Goal: Task Accomplishment & Management: Use online tool/utility

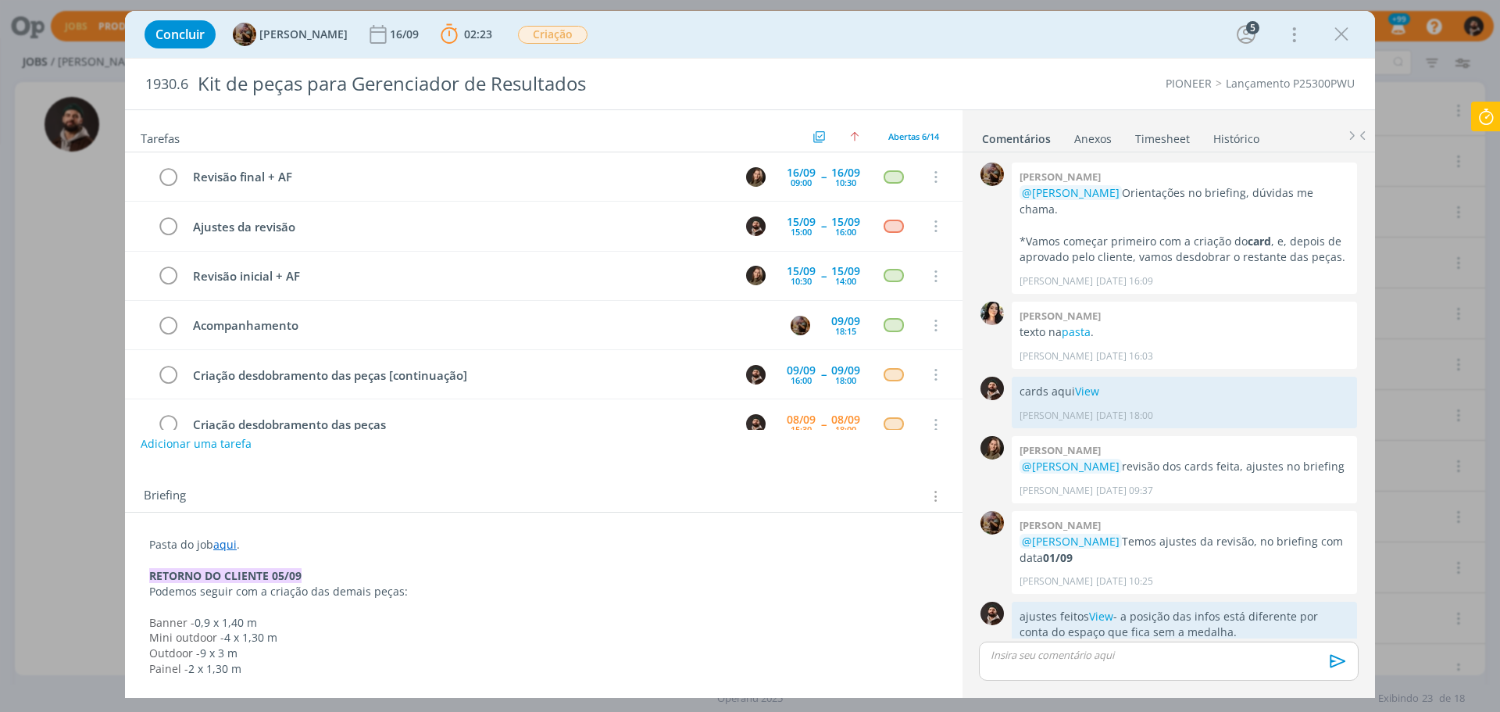
scroll to position [672, 0]
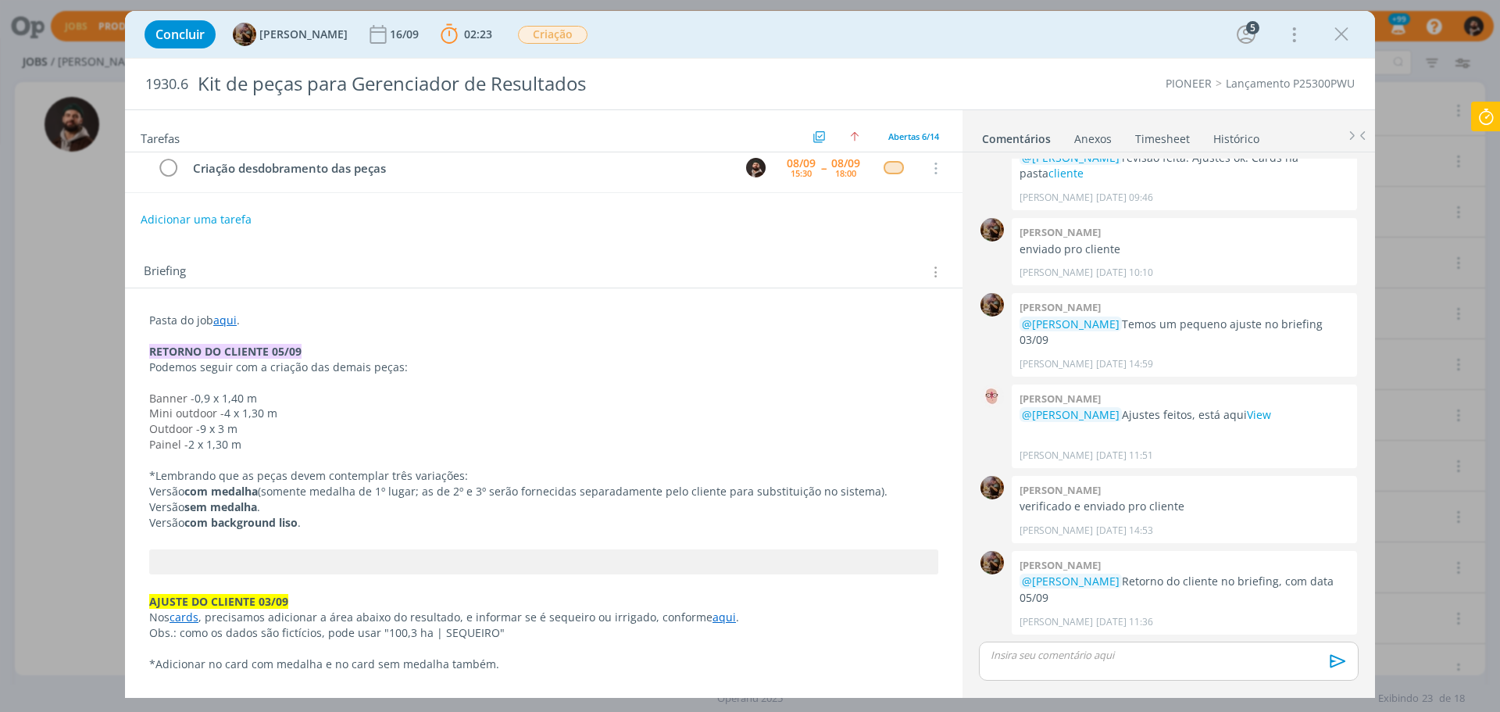
click at [1497, 120] on icon at bounding box center [1486, 117] width 28 height 30
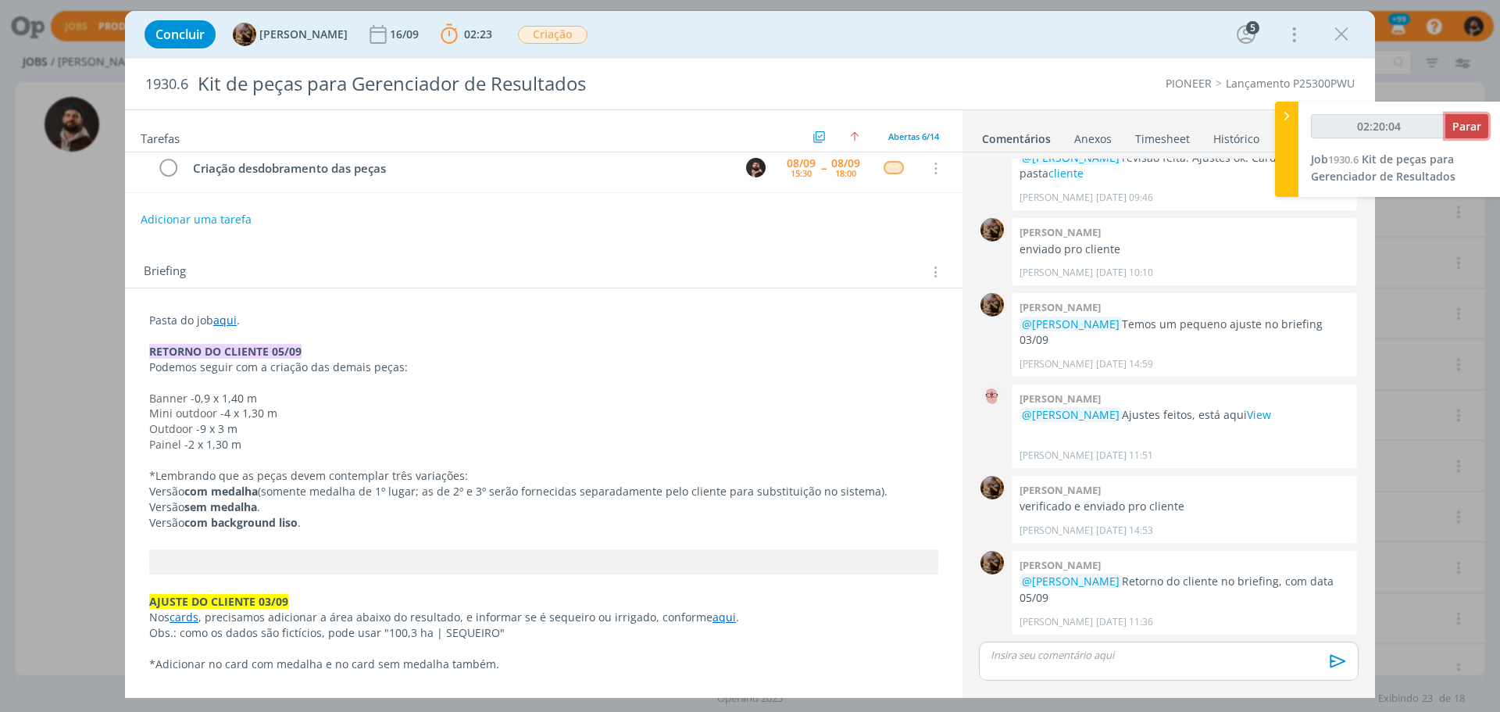
click at [1472, 126] on span "Parar" at bounding box center [1466, 126] width 29 height 15
click at [1471, 127] on span "Parar" at bounding box center [1466, 126] width 29 height 15
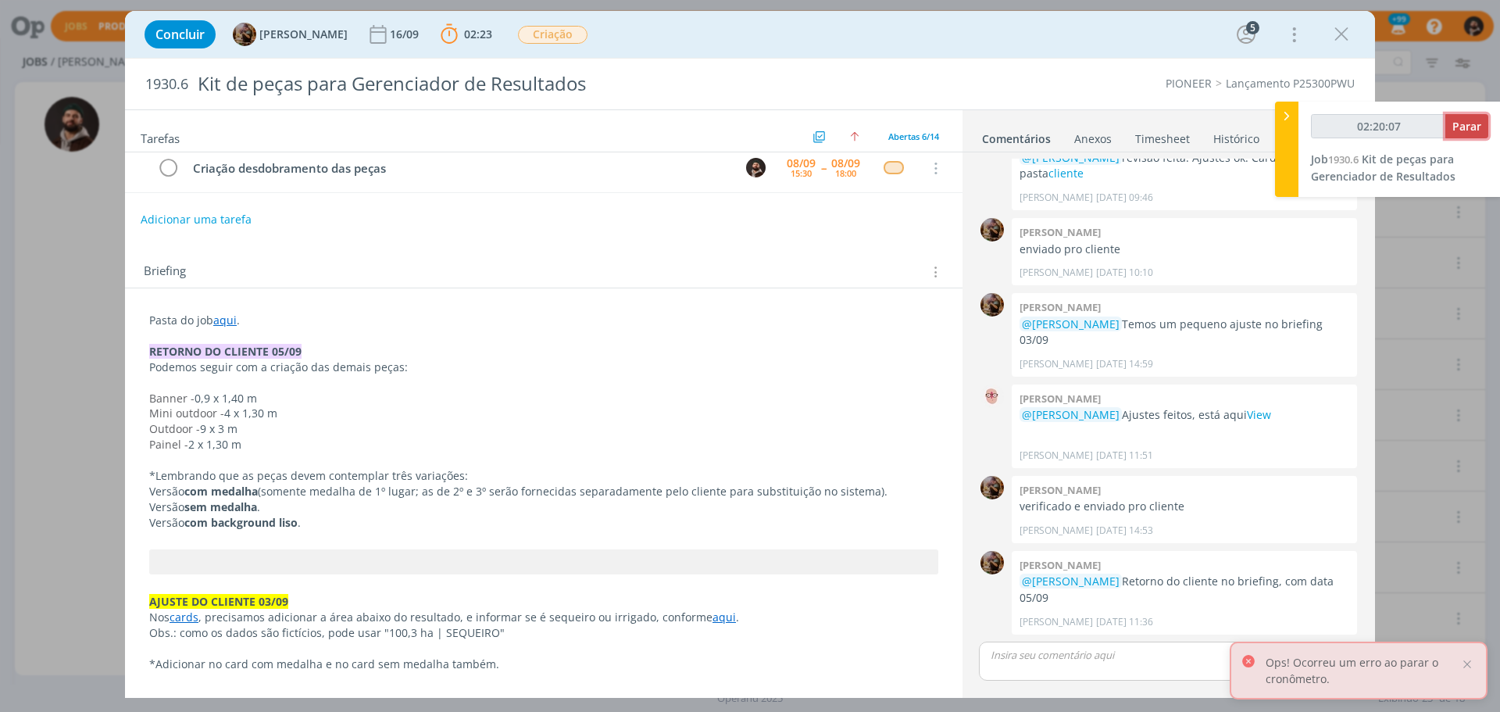
click at [1468, 134] on button "Parar" at bounding box center [1466, 126] width 43 height 24
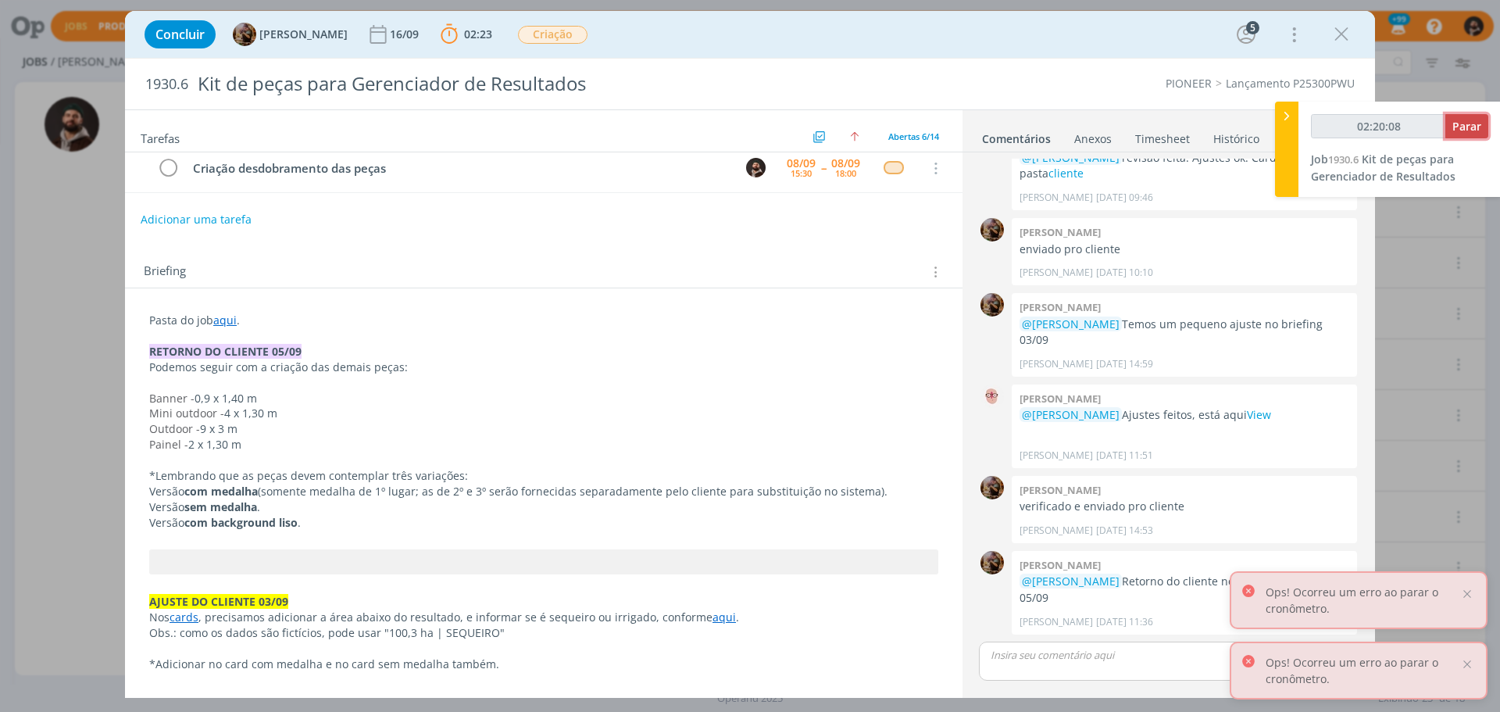
click at [1470, 134] on button "Parar" at bounding box center [1466, 126] width 43 height 24
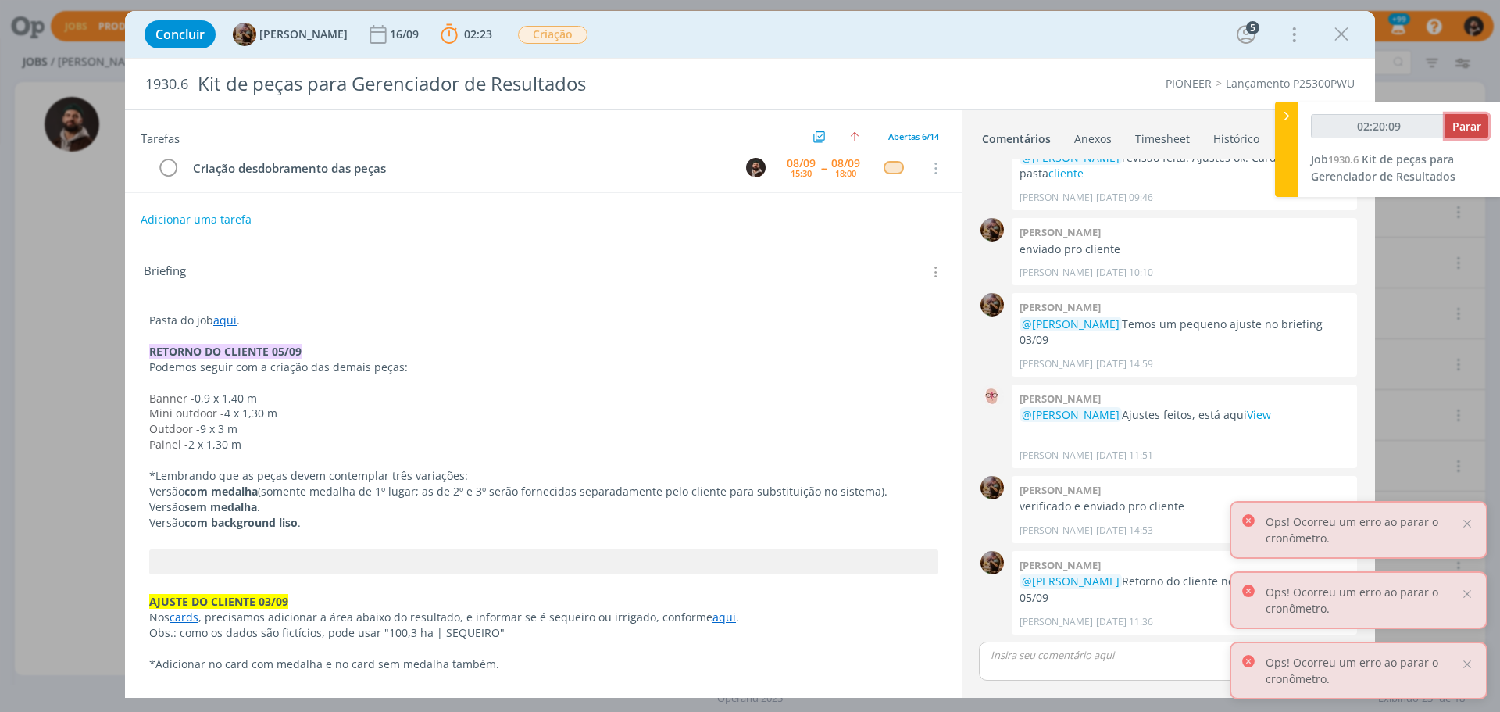
click at [1470, 134] on button "Parar" at bounding box center [1466, 126] width 43 height 24
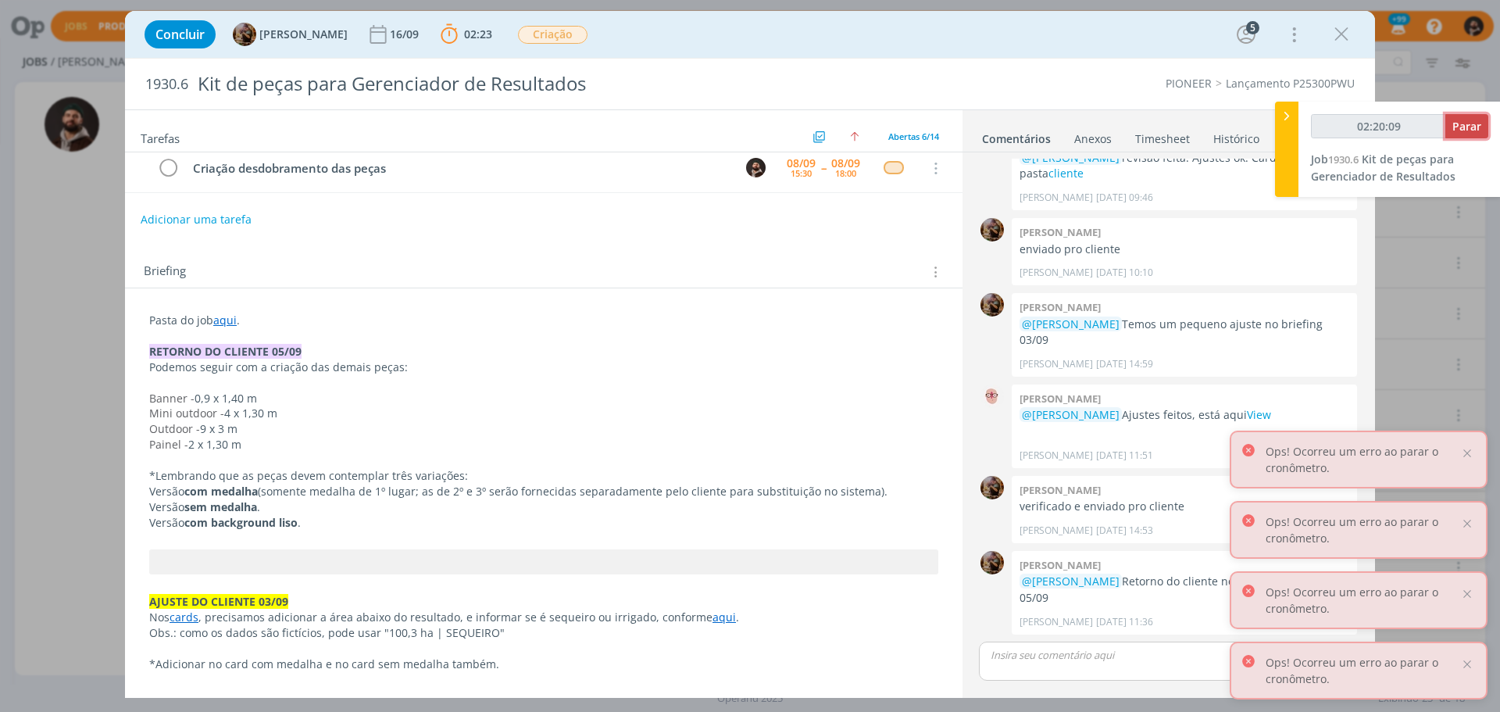
click at [1470, 134] on button "Parar" at bounding box center [1466, 126] width 43 height 24
click at [1470, 134] on button "button" at bounding box center [1457, 126] width 61 height 24
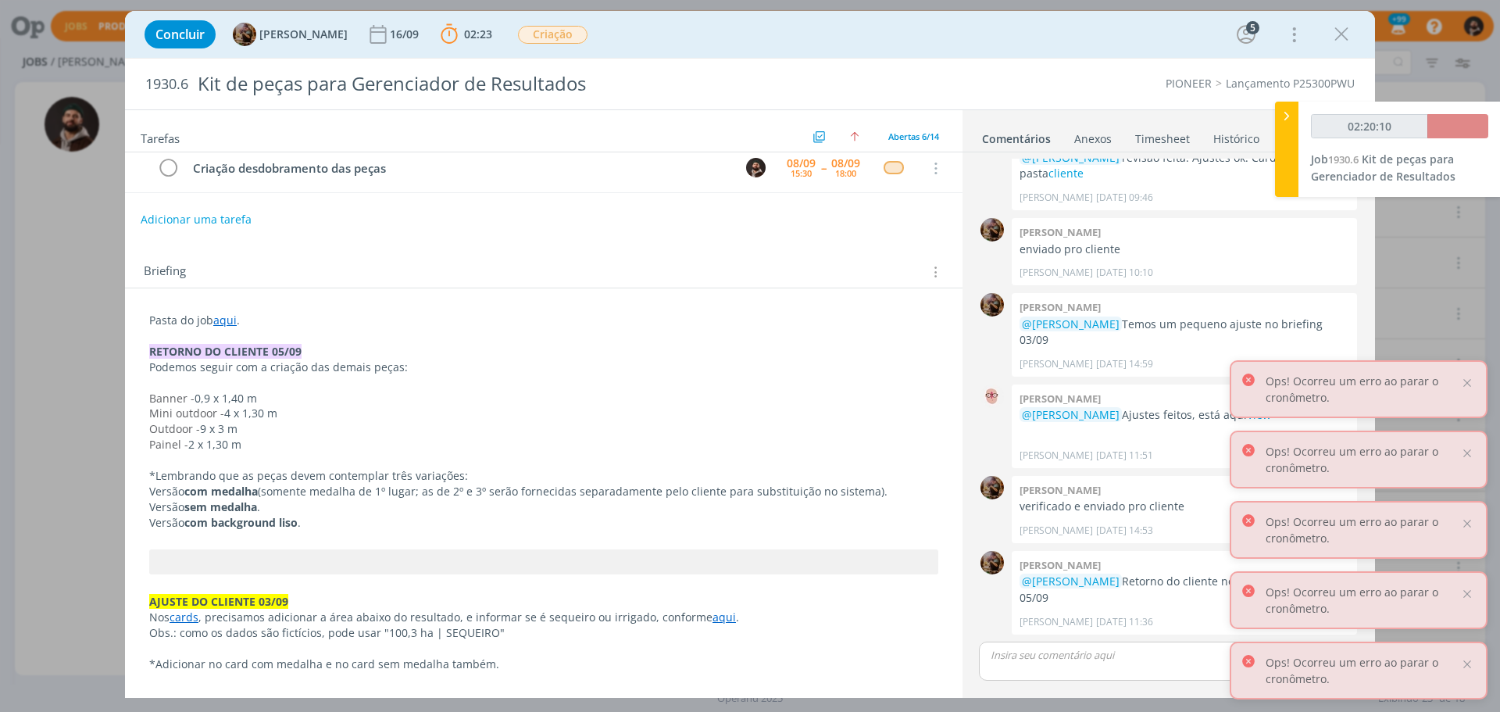
click at [1470, 134] on button "button" at bounding box center [1457, 126] width 61 height 24
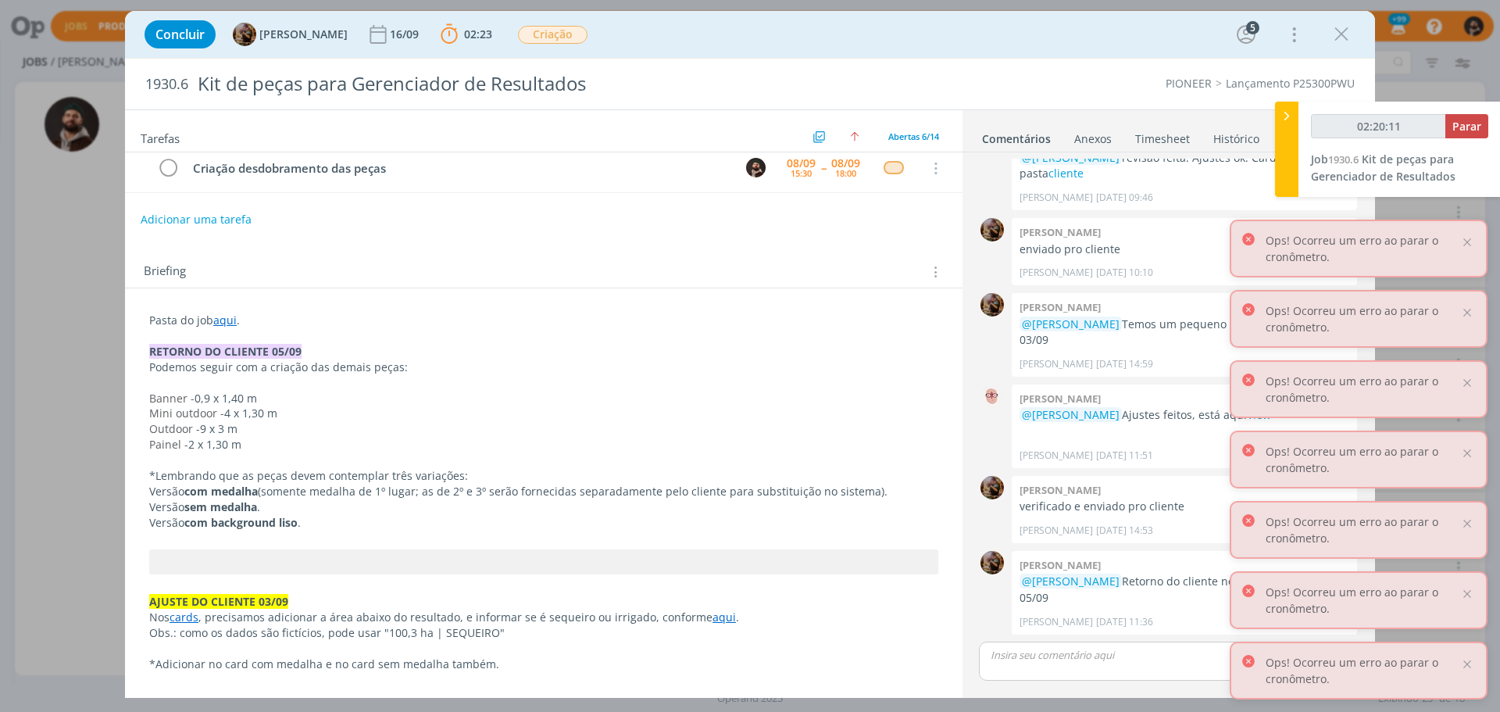
type input "02:21:00"
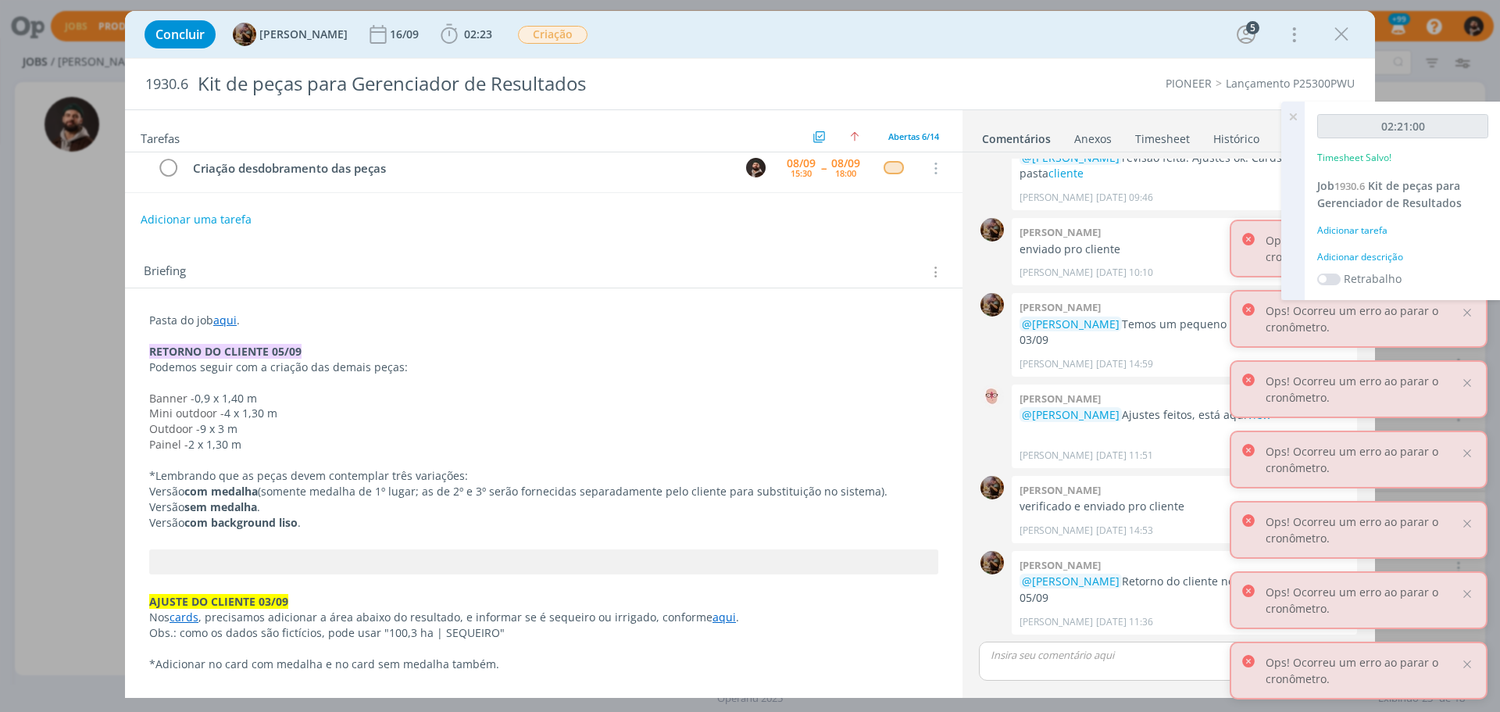
click at [1381, 257] on div "Adicionar descrição" at bounding box center [1402, 257] width 171 height 14
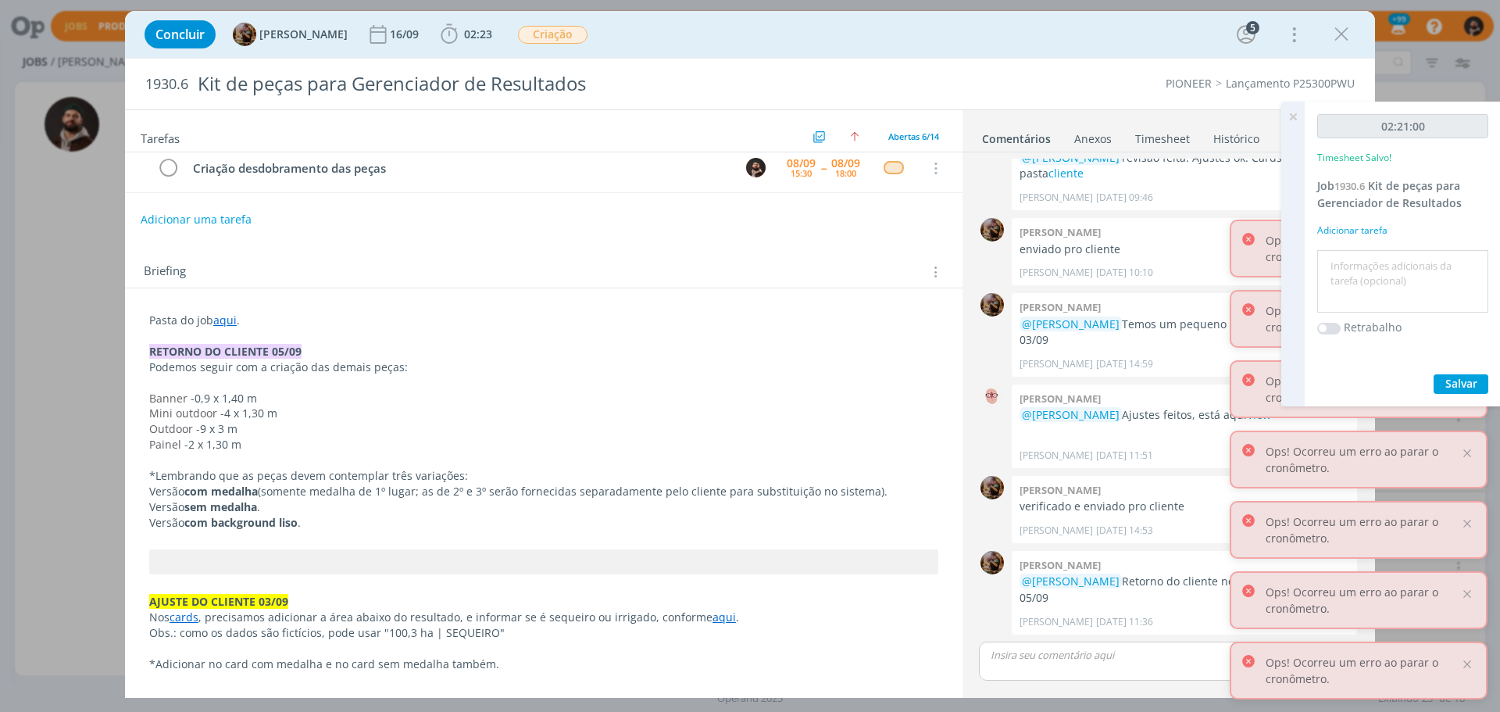
click at [1381, 257] on textarea at bounding box center [1402, 281] width 163 height 55
type textarea "criação"
click at [1449, 380] on span "Salvar" at bounding box center [1461, 383] width 32 height 15
click at [1468, 387] on span "Salvar" at bounding box center [1461, 383] width 32 height 15
